Goal: Task Accomplishment & Management: Manage account settings

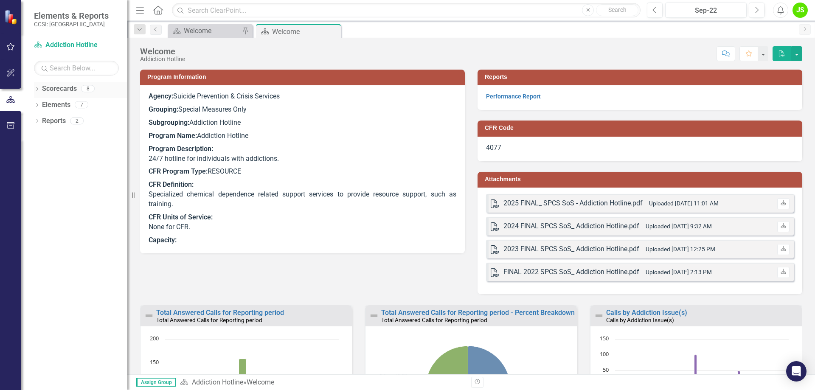
click at [35, 89] on icon "Dropdown" at bounding box center [37, 89] width 6 height 5
click at [51, 103] on link "Suicide Prevention & Crisis Services" at bounding box center [80, 105] width 93 height 10
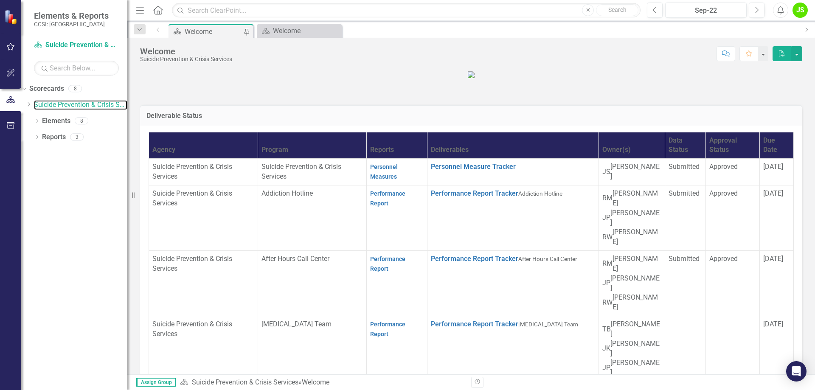
scroll to position [85, 0]
click at [431, 320] on link "Performance Report Tracker" at bounding box center [474, 324] width 87 height 8
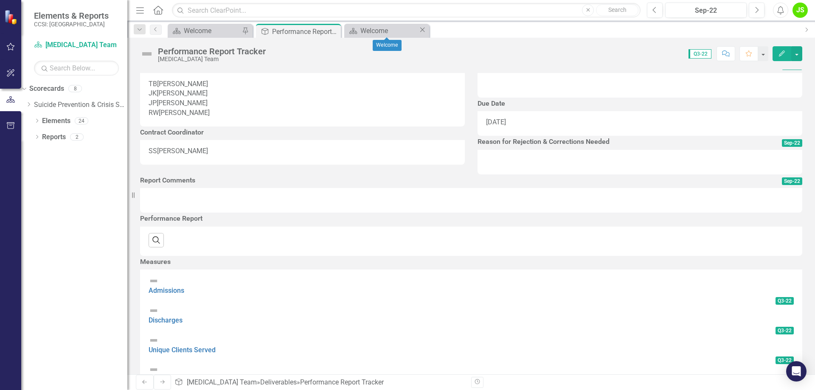
click at [421, 27] on icon "Close" at bounding box center [422, 29] width 8 height 7
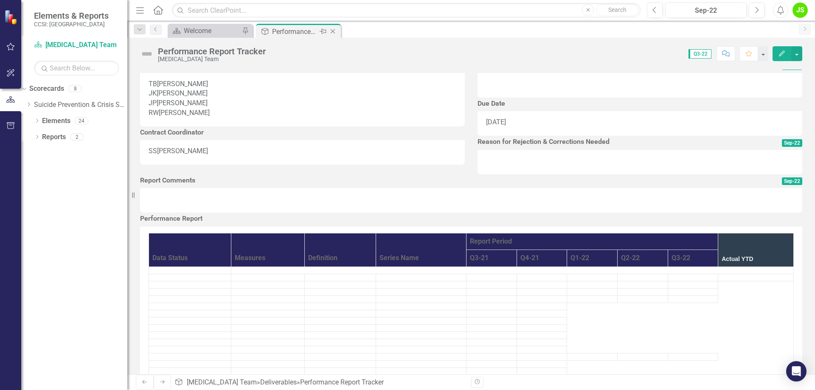
click at [335, 30] on icon "Close" at bounding box center [333, 31] width 8 height 7
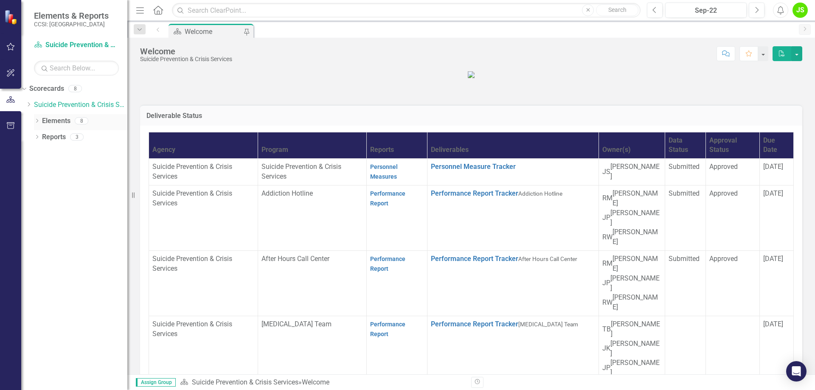
click at [37, 122] on icon "Dropdown" at bounding box center [37, 121] width 6 height 5
click at [40, 168] on div "Dropdown Reports 3" at bounding box center [80, 170] width 93 height 16
click at [34, 168] on icon "Dropdown" at bounding box center [37, 170] width 6 height 5
click at [32, 106] on icon "Dropdown" at bounding box center [28, 104] width 6 height 5
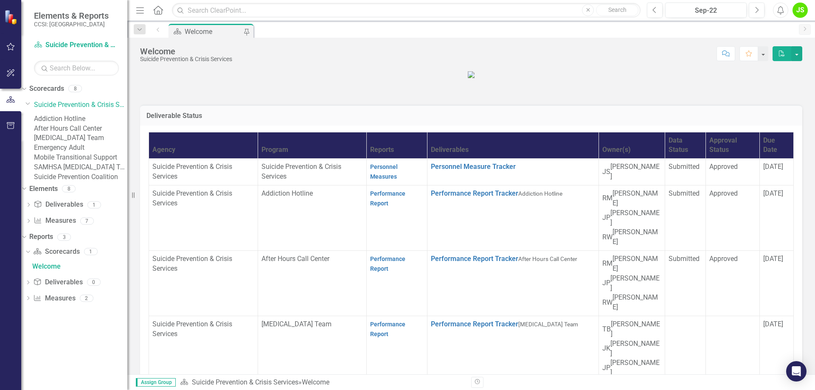
click at [82, 143] on link "[MEDICAL_DATA] Team" at bounding box center [80, 138] width 93 height 10
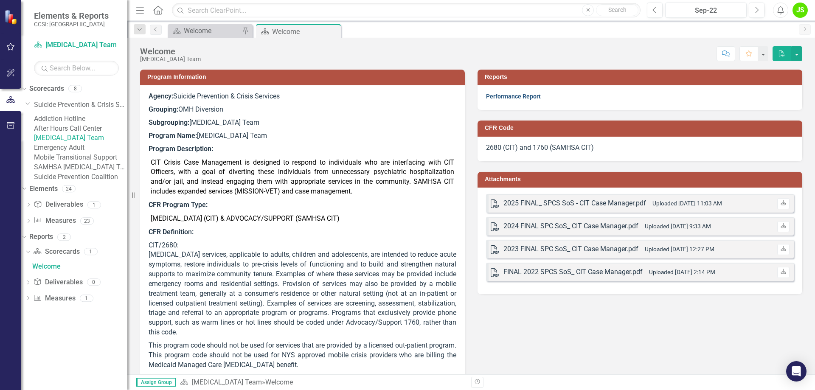
click at [502, 95] on link "Performance Report" at bounding box center [513, 96] width 55 height 7
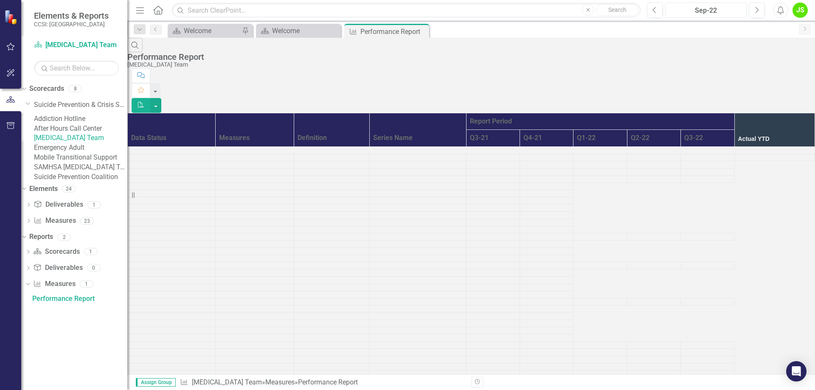
click at [738, 13] on div "Sep-22" at bounding box center [706, 11] width 76 height 10
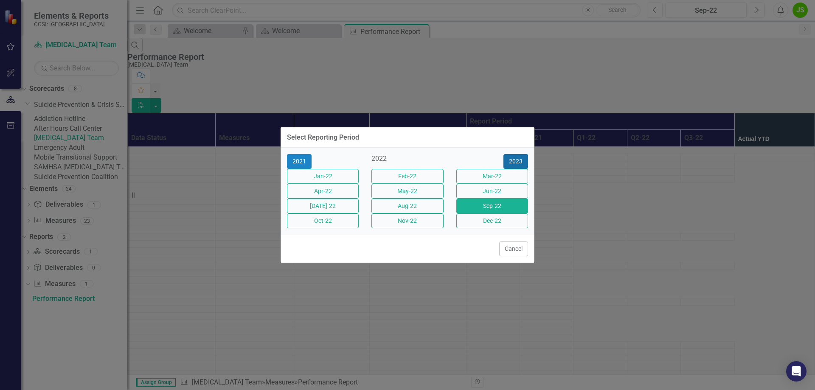
click at [517, 154] on button "2023" at bounding box center [516, 161] width 25 height 15
click at [517, 154] on button "2024" at bounding box center [516, 161] width 25 height 15
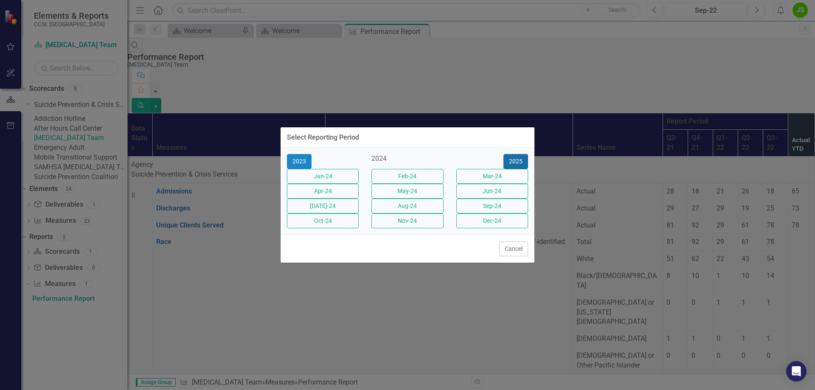
click at [517, 154] on button "2025" at bounding box center [516, 161] width 25 height 15
click at [481, 214] on button "Sep-25" at bounding box center [492, 206] width 72 height 15
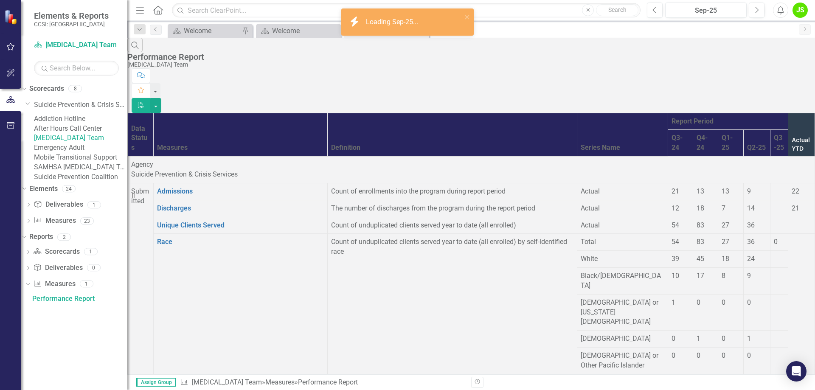
scroll to position [1019, 0]
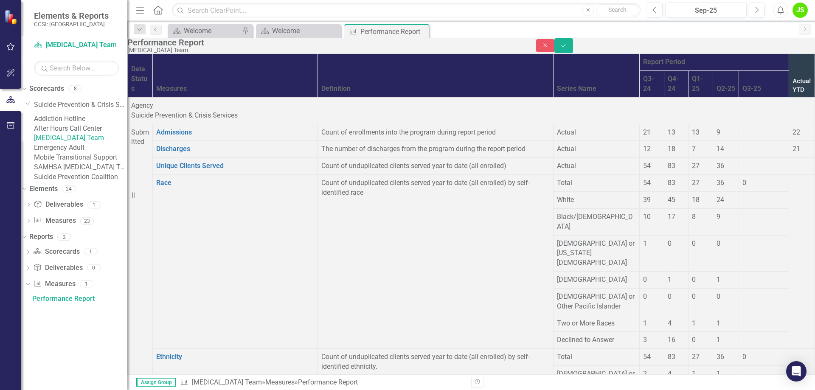
type input "268144.22"
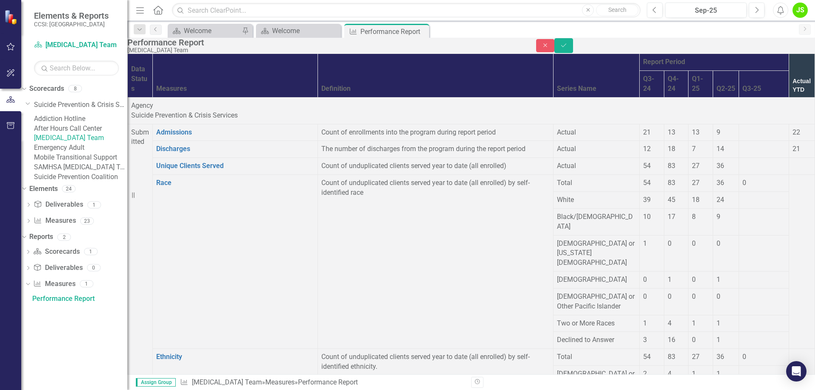
type input "0"
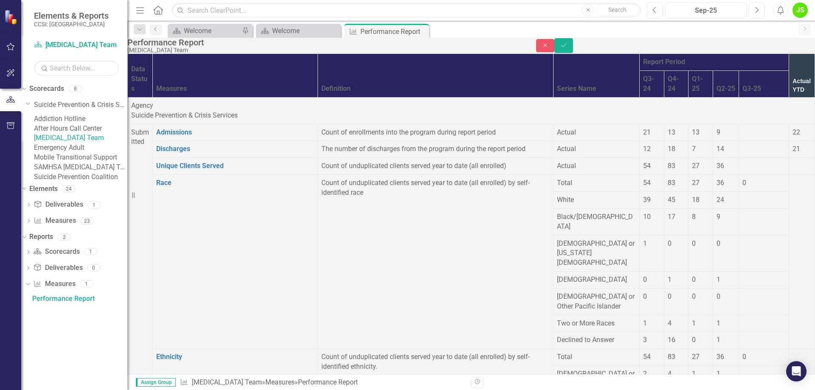
type input "2.0"
click at [573, 48] on button "Save" at bounding box center [564, 45] width 19 height 15
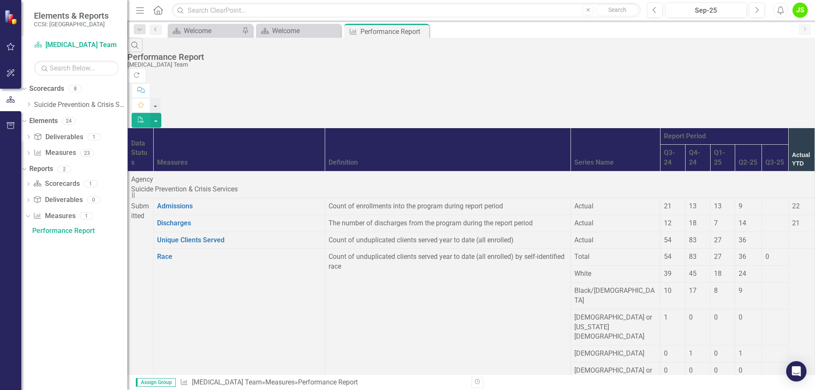
scroll to position [977, 0]
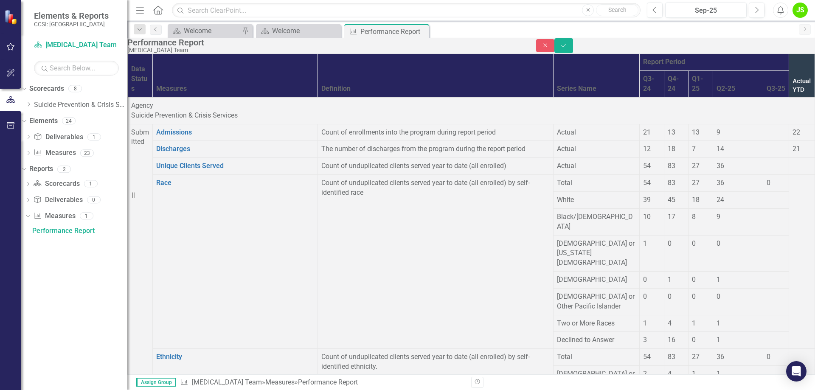
drag, startPoint x: 646, startPoint y: 229, endPoint x: 628, endPoint y: 231, distance: 18.3
drag, startPoint x: 619, startPoint y: 228, endPoint x: 703, endPoint y: 225, distance: 84.1
type input "196196.49"
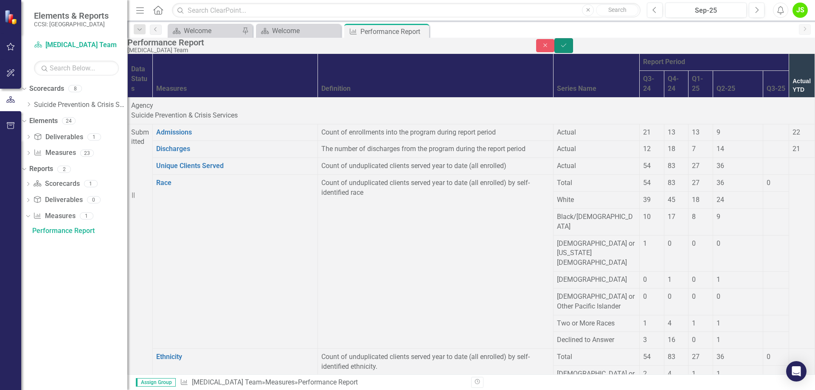
click at [573, 47] on button "Save" at bounding box center [564, 45] width 19 height 15
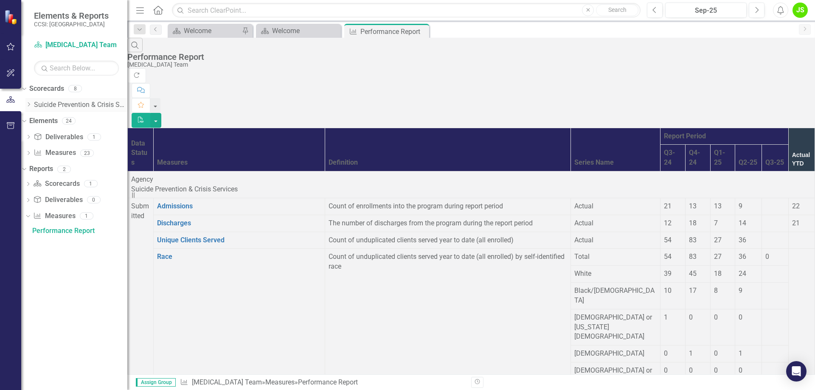
click at [41, 101] on div "Dropdown Suicide Prevention & Crisis Services" at bounding box center [76, 105] width 102 height 14
click at [32, 104] on icon "Dropdown" at bounding box center [28, 104] width 6 height 5
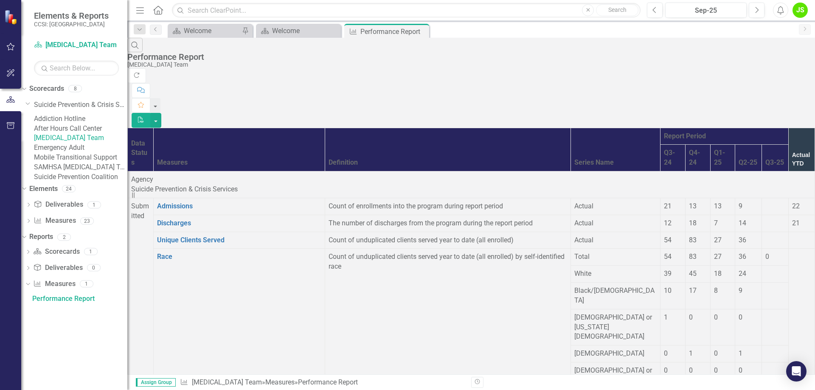
click at [62, 163] on link "Mobile Transitional Support" at bounding box center [80, 158] width 93 height 10
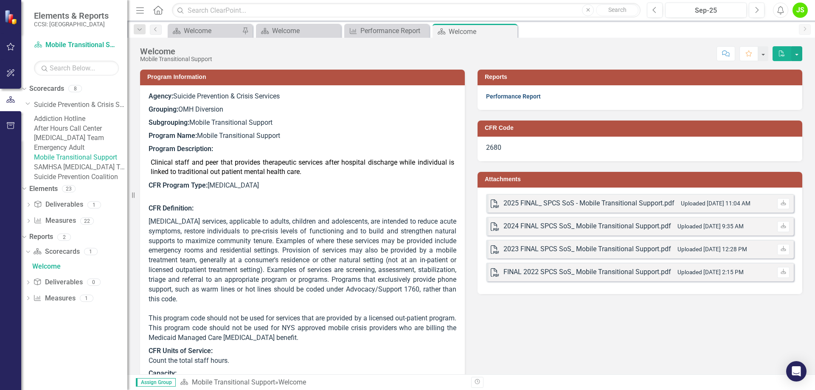
click at [510, 96] on link "Performance Report" at bounding box center [513, 96] width 55 height 7
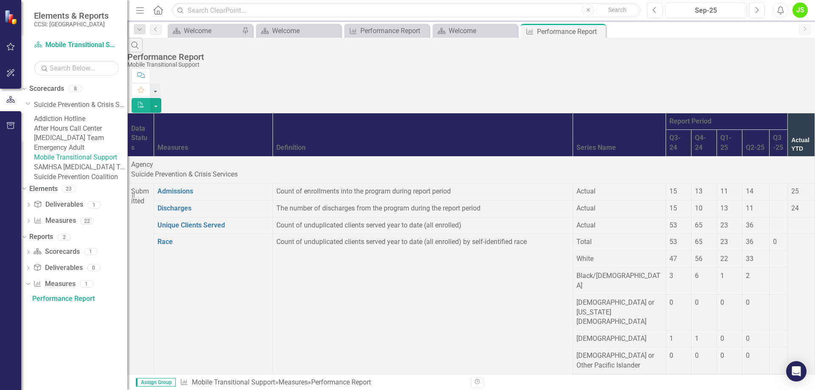
scroll to position [1104, 0]
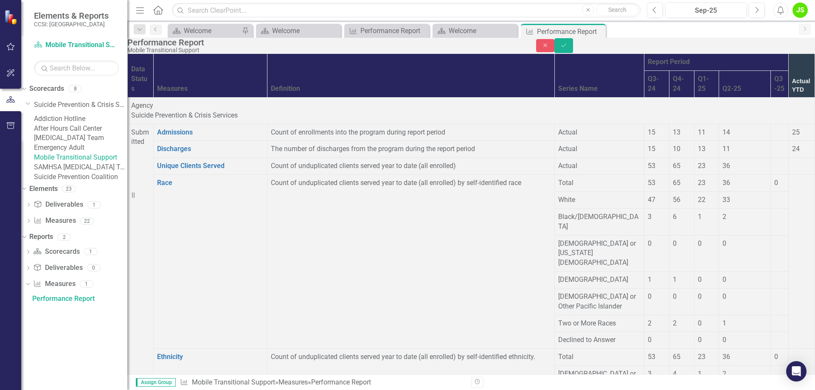
drag, startPoint x: 618, startPoint y: 147, endPoint x: 750, endPoint y: 149, distance: 132.1
type input "186855.36"
click at [568, 48] on icon "Save" at bounding box center [564, 45] width 8 height 6
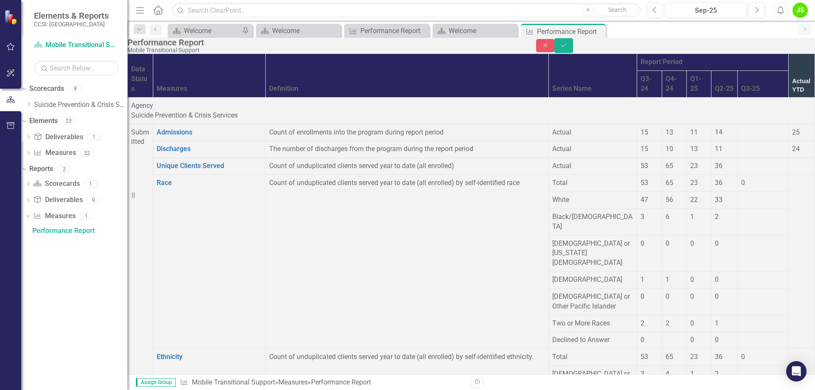
type input "1"
type input "276473.02"
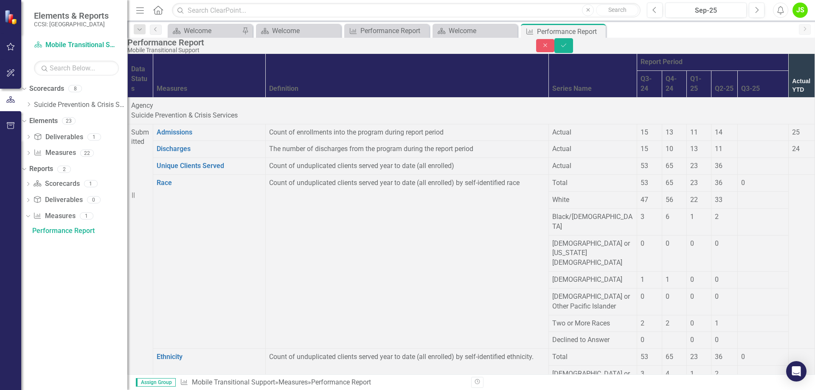
type input "0"
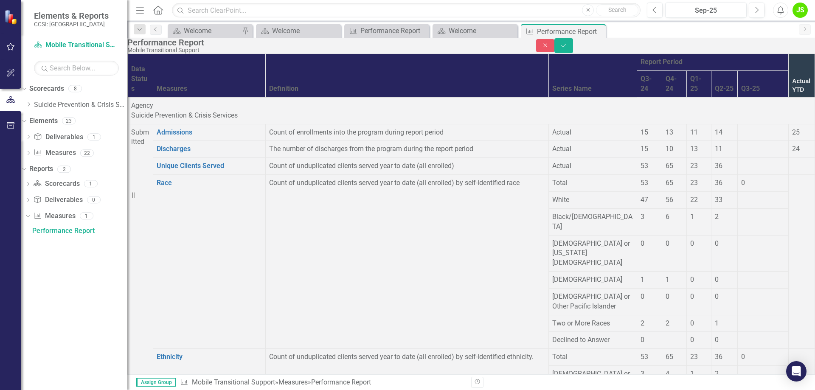
type input "3.0"
click at [573, 52] on button "Save" at bounding box center [564, 45] width 19 height 15
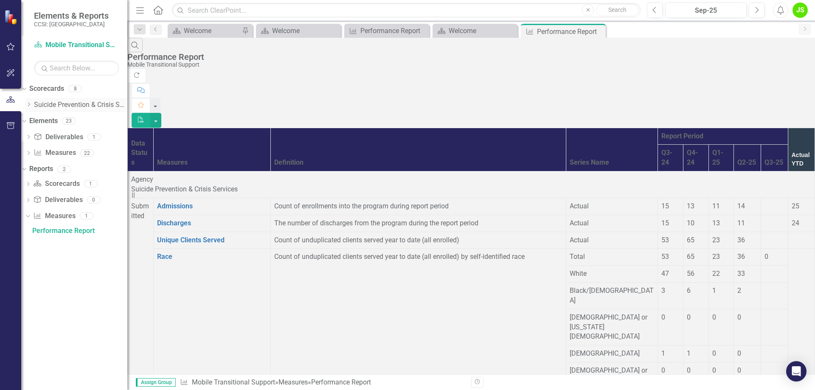
click at [32, 101] on div "Dropdown" at bounding box center [28, 104] width 6 height 7
click at [32, 105] on icon "Dropdown" at bounding box center [28, 104] width 6 height 5
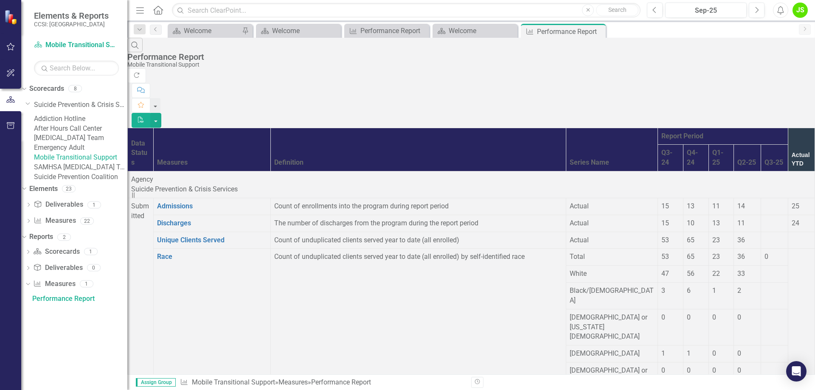
click at [81, 153] on link "Emergency Adult" at bounding box center [80, 148] width 93 height 10
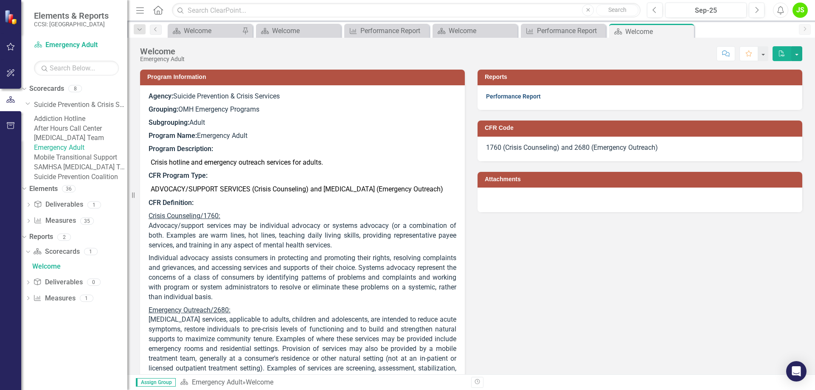
click at [496, 98] on link "Performance Report" at bounding box center [513, 96] width 55 height 7
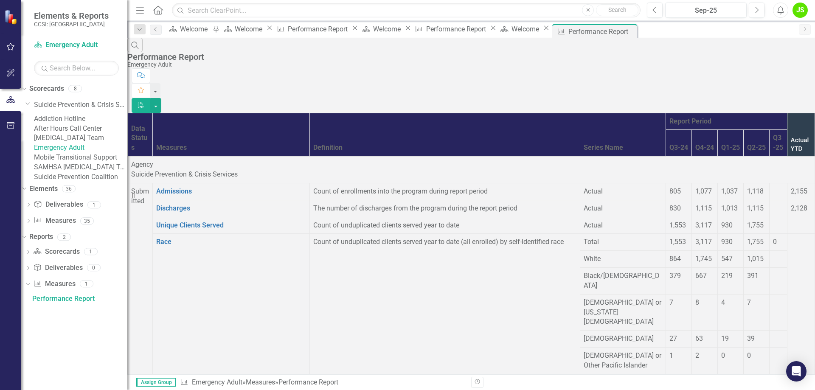
scroll to position [1019, 0]
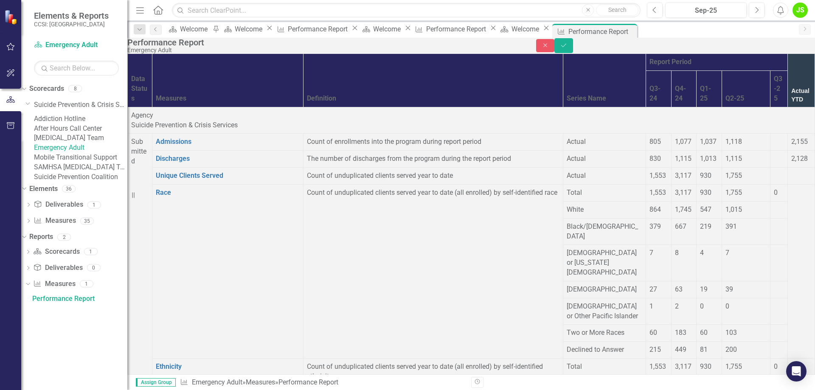
drag, startPoint x: 619, startPoint y: 146, endPoint x: 704, endPoint y: 145, distance: 84.9
type input "1076943.07"
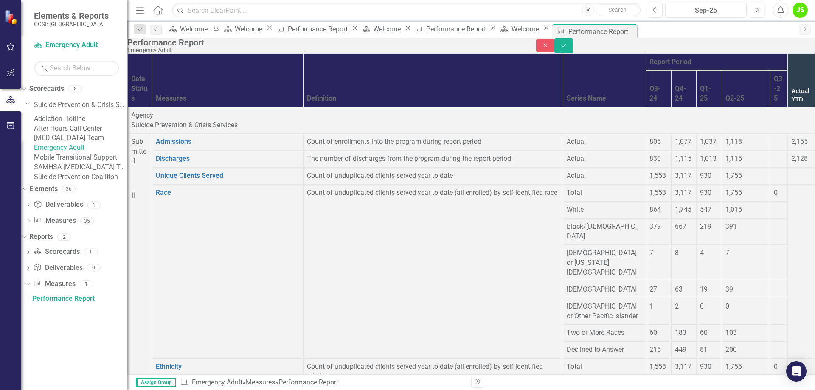
scroll to position [0, 0]
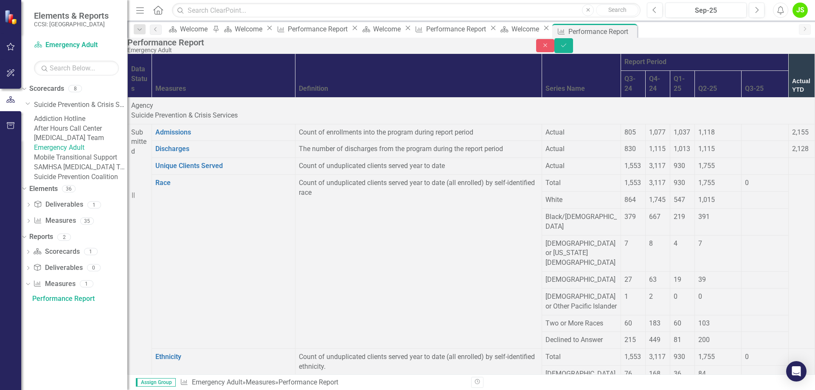
type input "1675307"
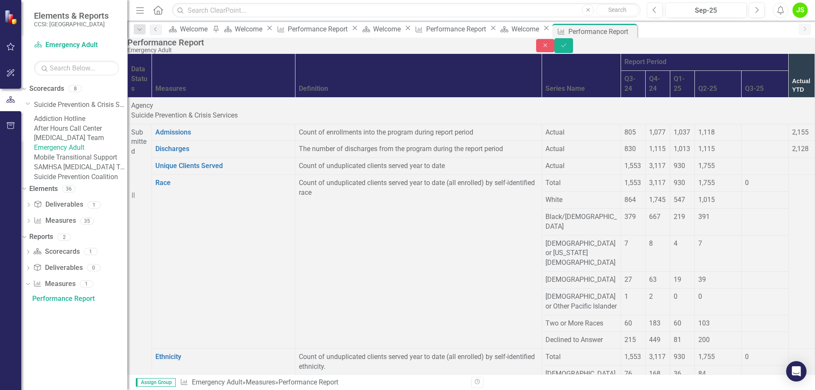
type input "25.35"
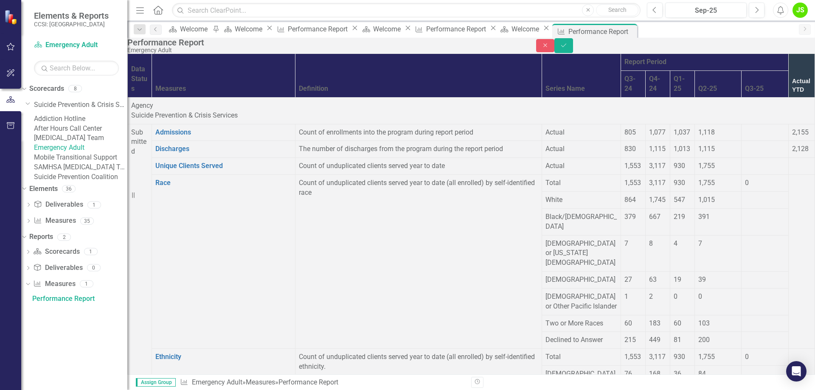
type input "8.75"
click at [573, 47] on button "Save" at bounding box center [564, 45] width 19 height 15
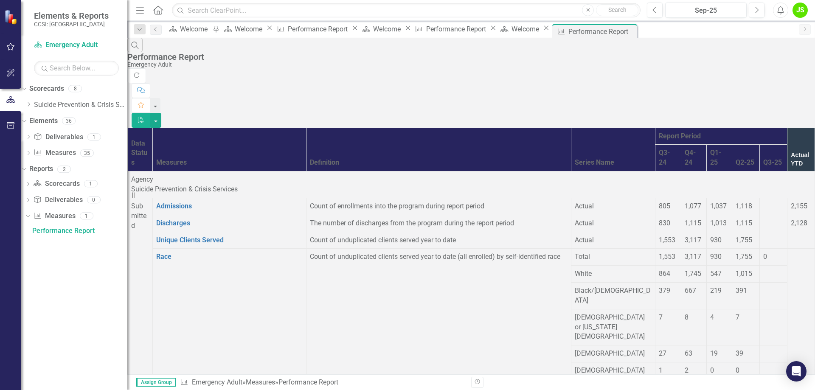
scroll to position [1062, 0]
